Goal: Task Accomplishment & Management: Manage account settings

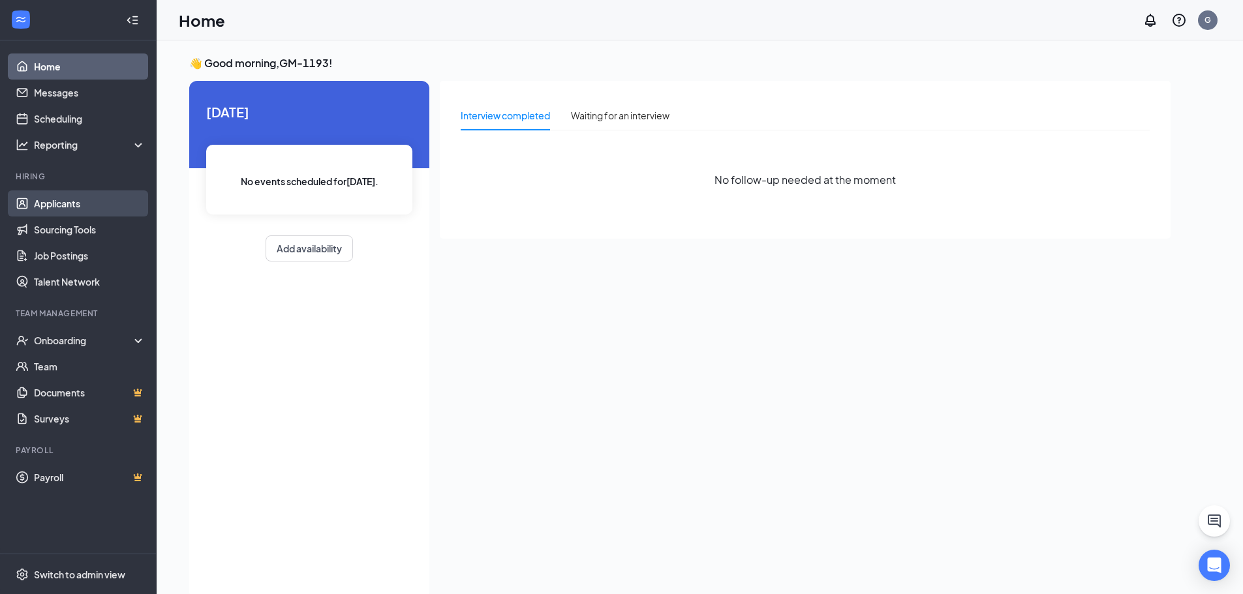
click at [48, 205] on link "Applicants" at bounding box center [90, 204] width 112 height 26
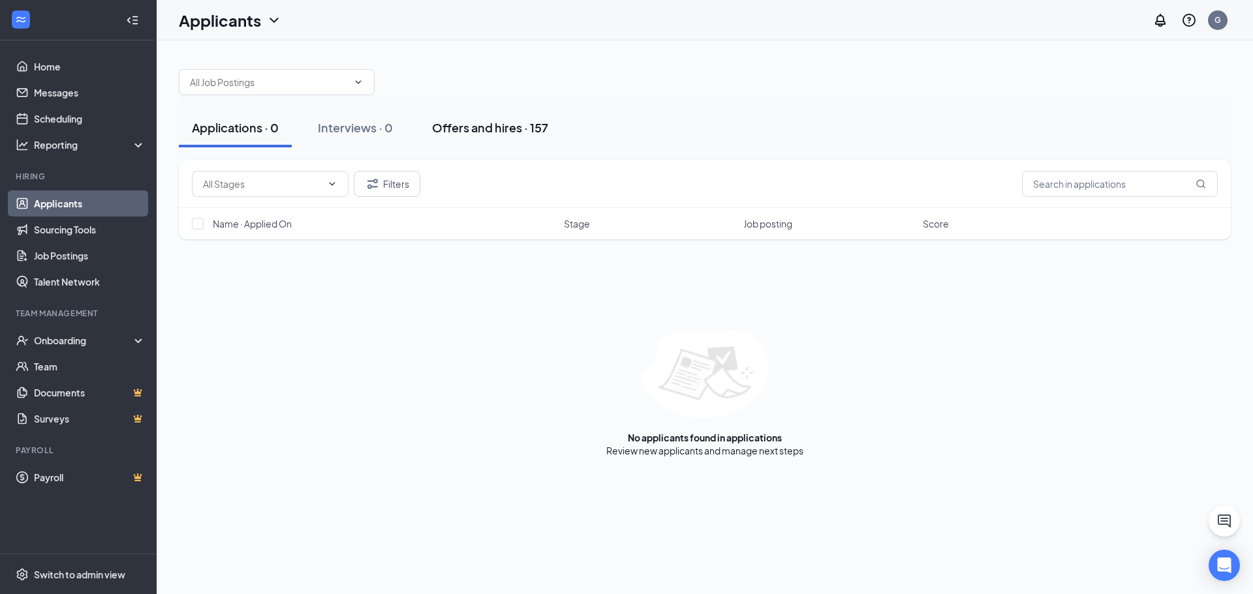
click at [504, 126] on div "Offers and hires · 157" at bounding box center [490, 127] width 116 height 16
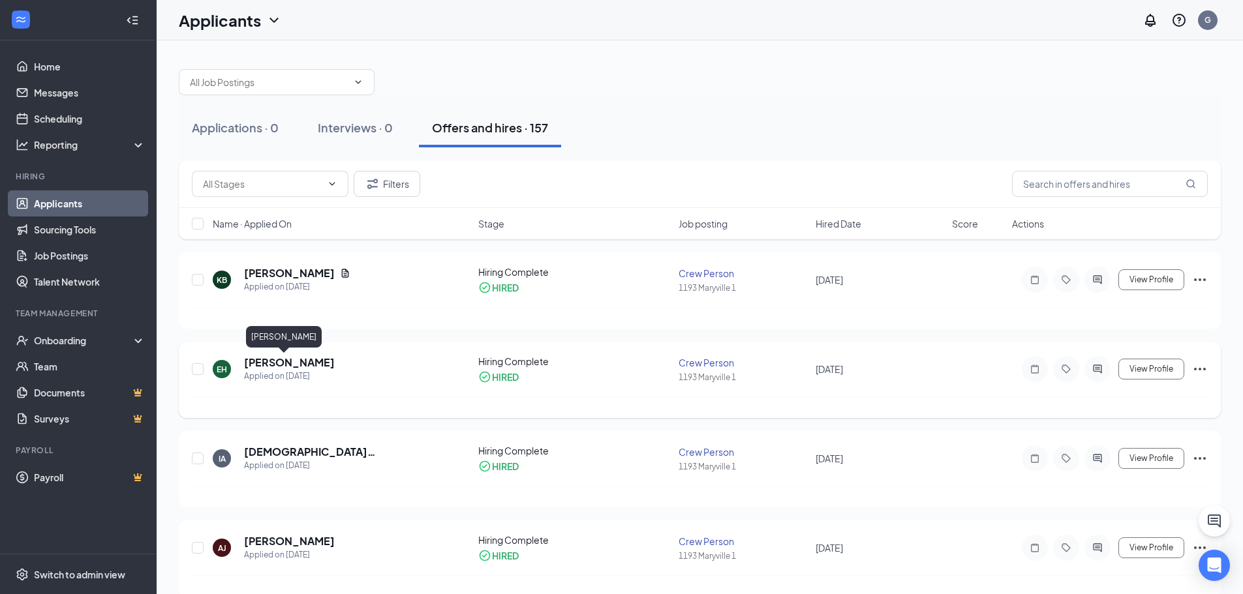
click at [274, 361] on h5 "[PERSON_NAME]" at bounding box center [289, 363] width 91 height 14
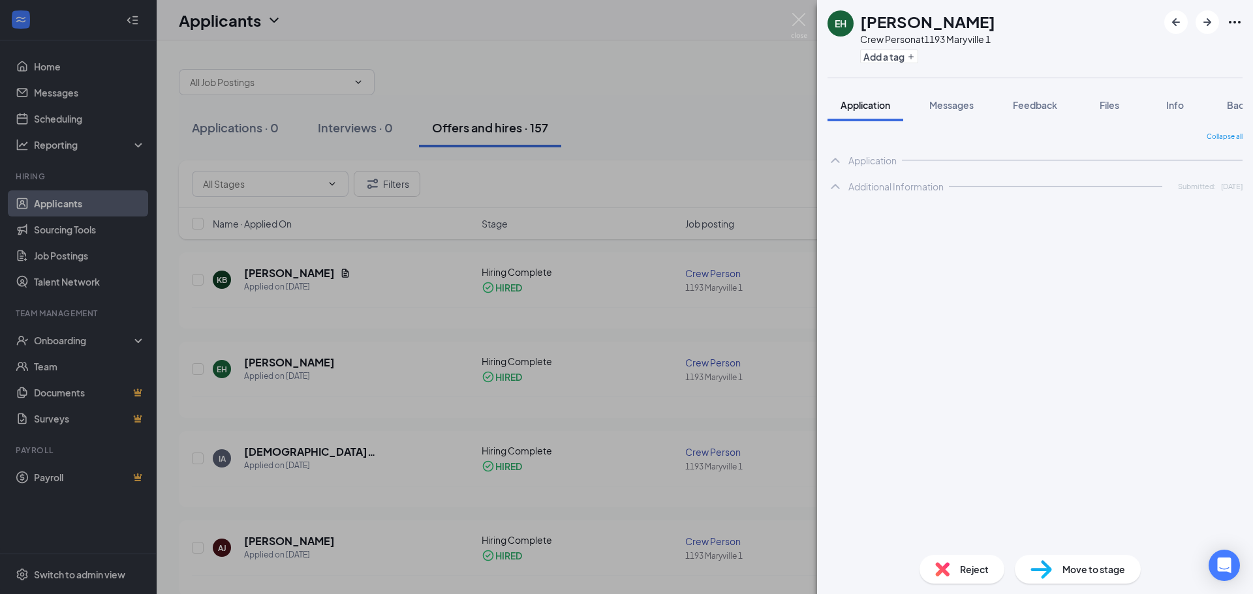
click at [1236, 21] on icon "Ellipses" at bounding box center [1235, 22] width 16 height 16
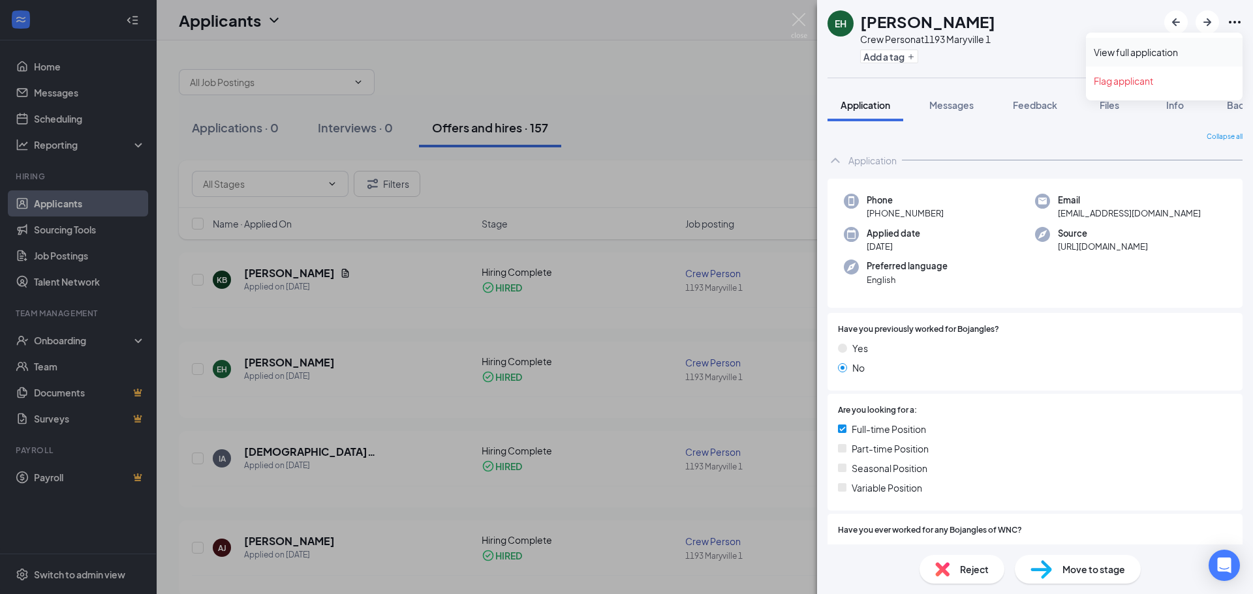
click at [1144, 46] on link "View full application" at bounding box center [1163, 52] width 141 height 13
click at [348, 303] on div "EH [PERSON_NAME] Crew Person at 1193 Maryville 1 Add a tag Application Messages…" at bounding box center [626, 297] width 1253 height 594
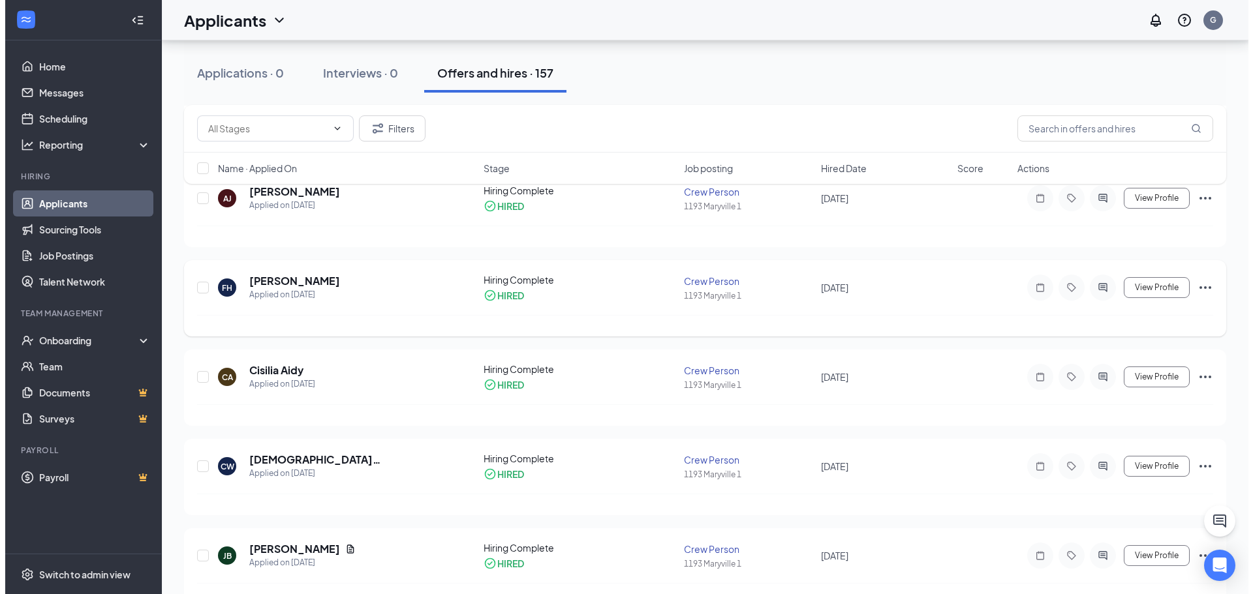
scroll to position [326, 0]
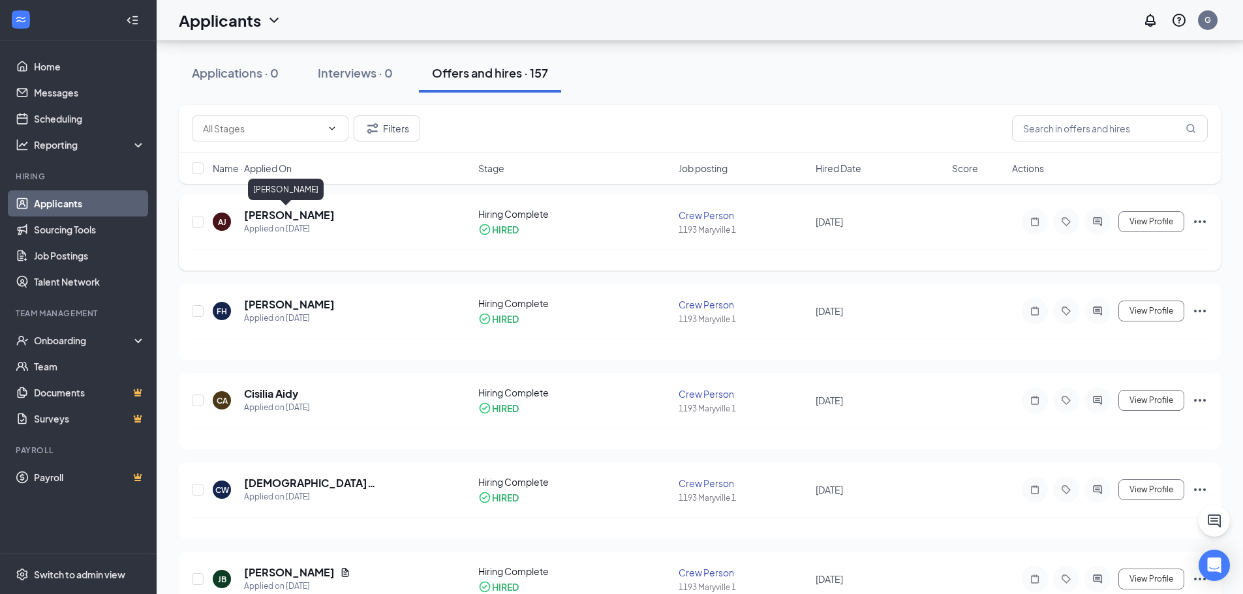
click at [286, 219] on h5 "[PERSON_NAME]" at bounding box center [289, 215] width 91 height 14
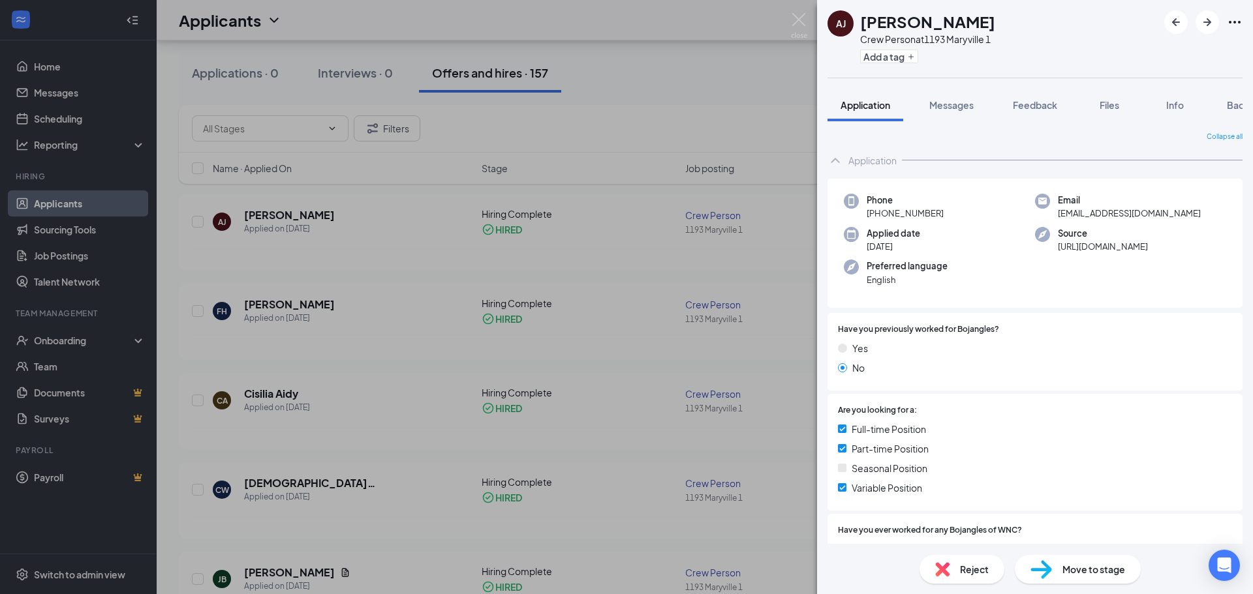
click at [1237, 22] on icon "Ellipses" at bounding box center [1235, 22] width 16 height 16
click at [1151, 50] on link "View full application" at bounding box center [1163, 52] width 141 height 13
click at [272, 280] on div "[PERSON_NAME] [PERSON_NAME] Crew Person at 1193 Maryville 1 Add a tag Applicati…" at bounding box center [626, 297] width 1253 height 594
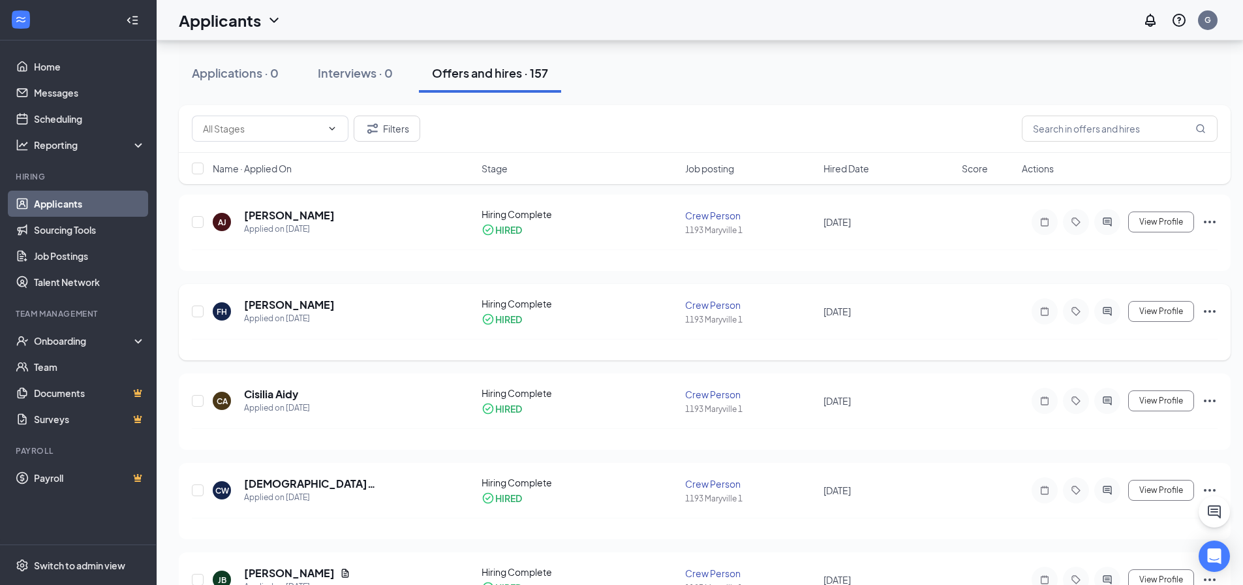
click at [281, 323] on div "Applied on [DATE]" at bounding box center [289, 318] width 91 height 13
click at [295, 299] on h5 "[PERSON_NAME]" at bounding box center [289, 305] width 91 height 14
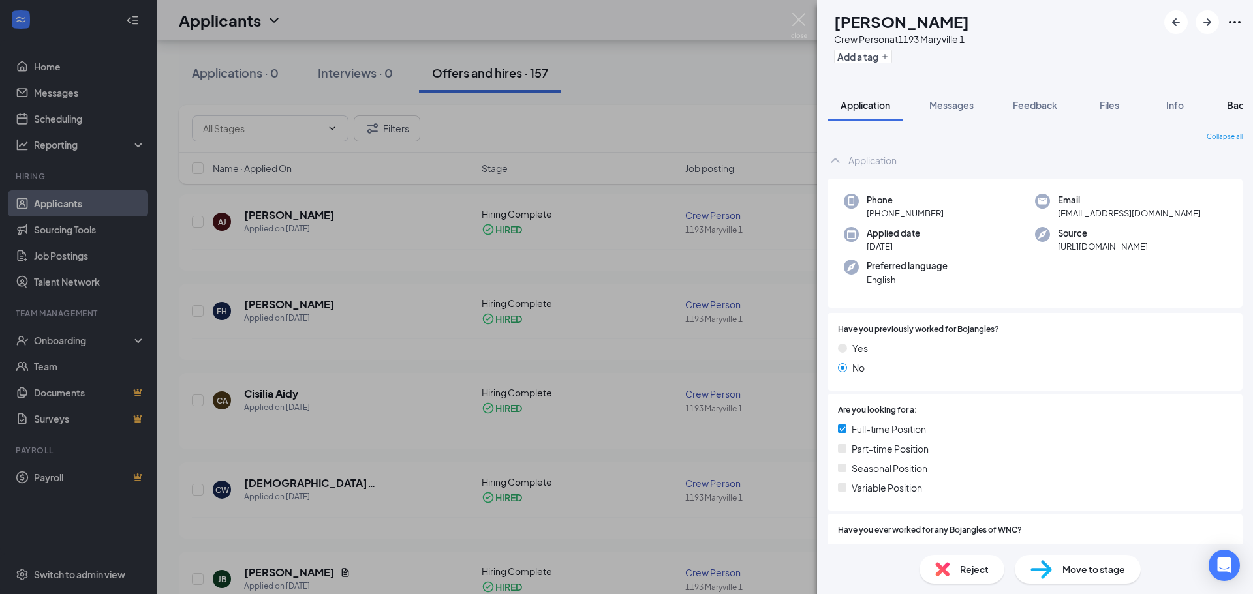
click at [1232, 103] on span "Background" at bounding box center [1253, 105] width 53 height 12
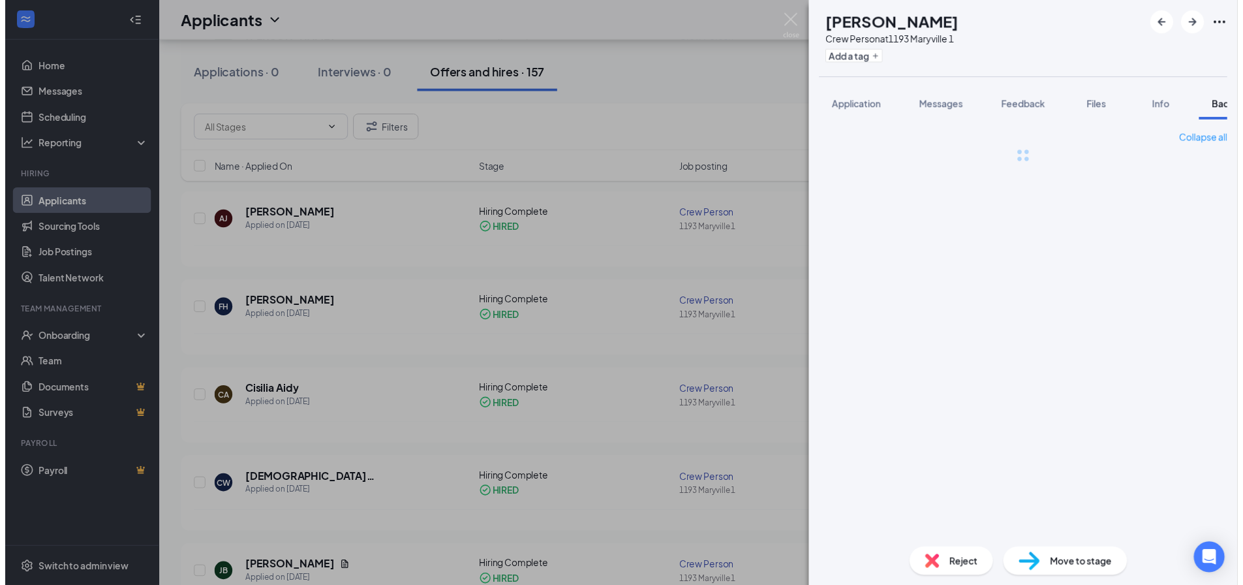
scroll to position [0, 53]
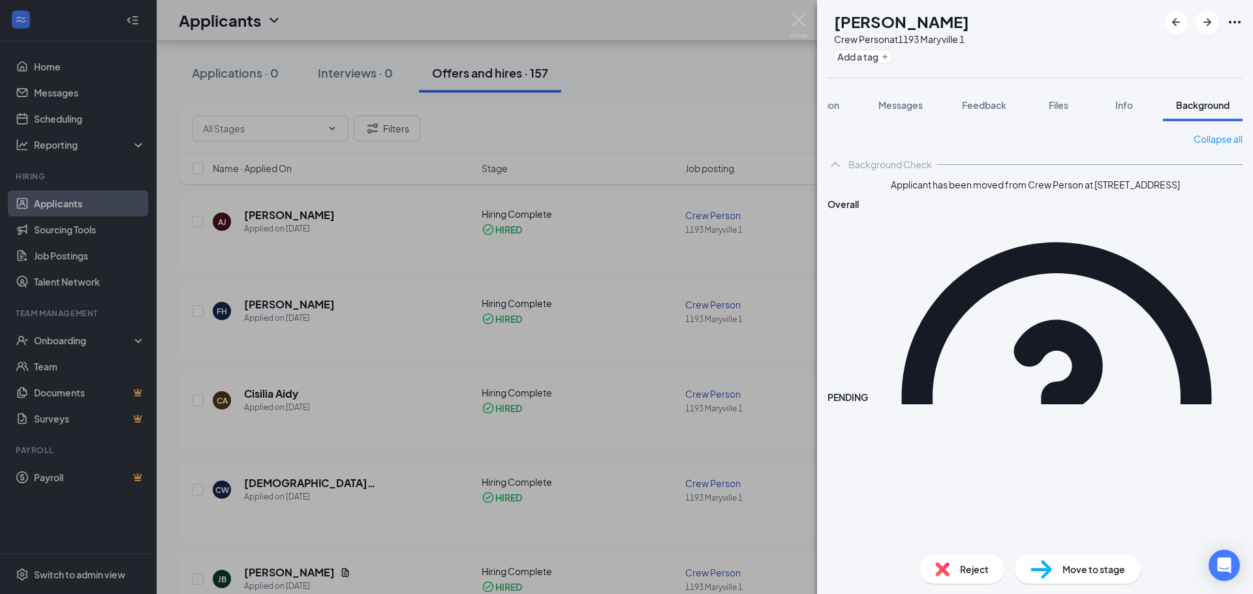
click at [1123, 53] on div "FH [PERSON_NAME] Crew Person at 1193 Maryville 1 Add a tag" at bounding box center [1035, 39] width 436 height 78
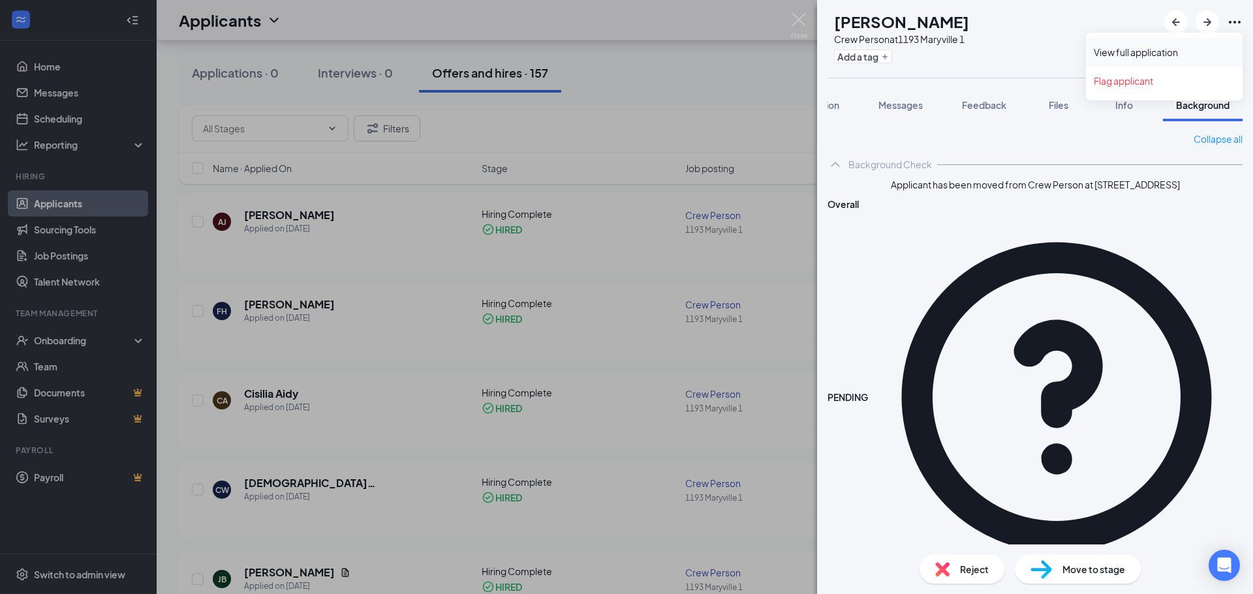
click at [1157, 46] on link "View full application" at bounding box center [1163, 52] width 141 height 13
click at [373, 323] on div "FH [PERSON_NAME] Crew Person at 1193 Maryville 1 Add a tag Application Messages…" at bounding box center [626, 297] width 1253 height 594
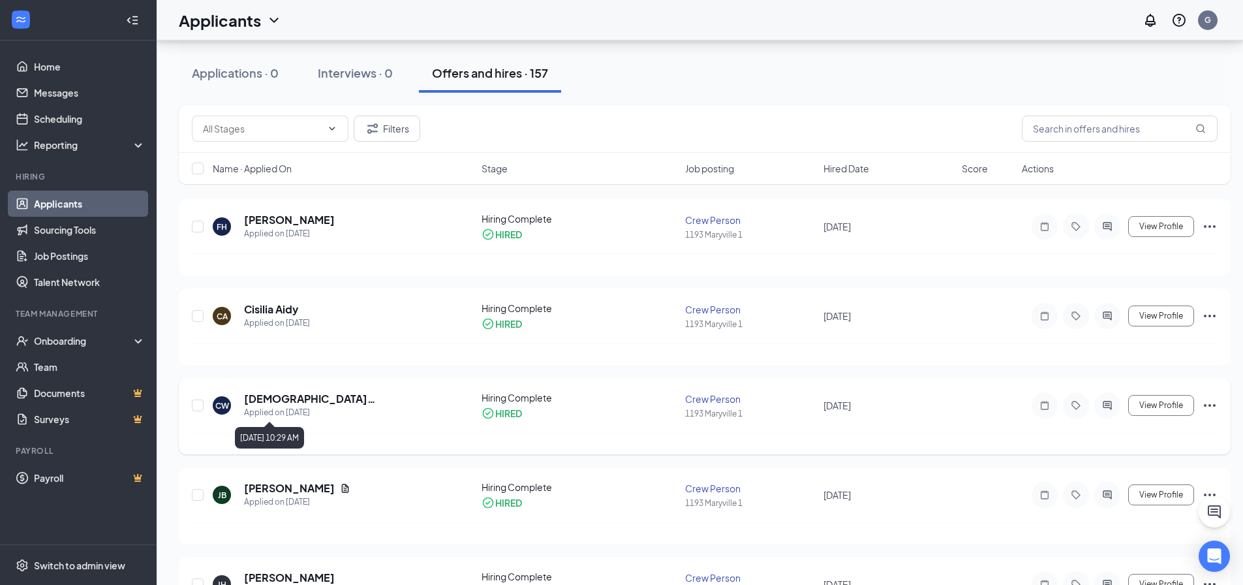
scroll to position [369, 0]
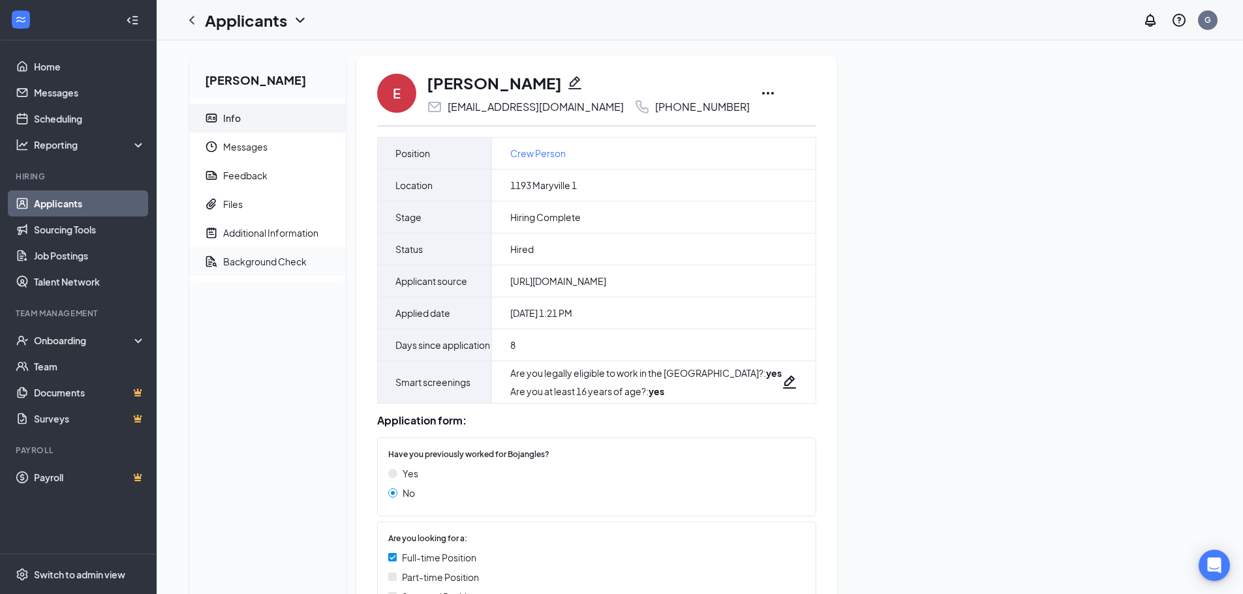
click at [290, 252] on span "Background Check" at bounding box center [279, 261] width 112 height 29
click at [290, 263] on div "Background Check" at bounding box center [265, 261] width 84 height 13
click at [253, 254] on span "Background Check" at bounding box center [279, 261] width 112 height 29
